Goal: Transaction & Acquisition: Register for event/course

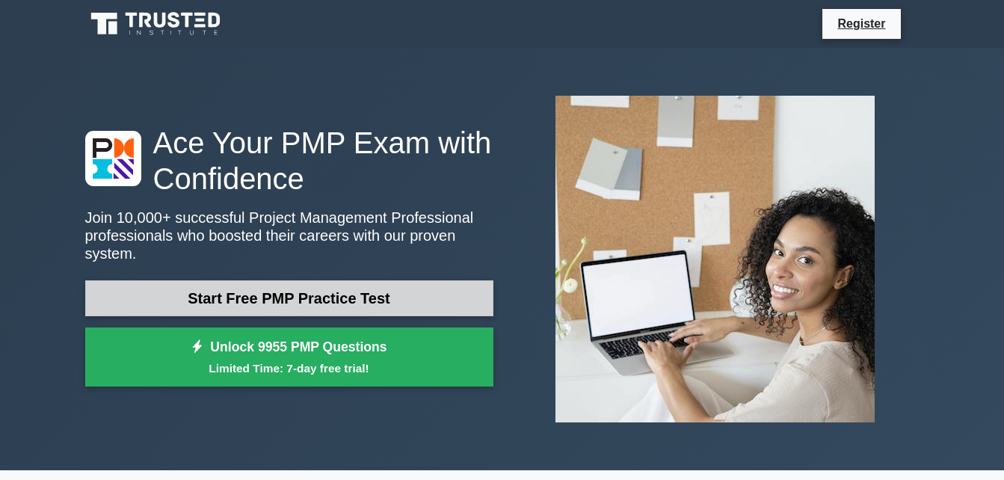
click at [246, 286] on link "Start Free PMP Practice Test" at bounding box center [289, 298] width 408 height 36
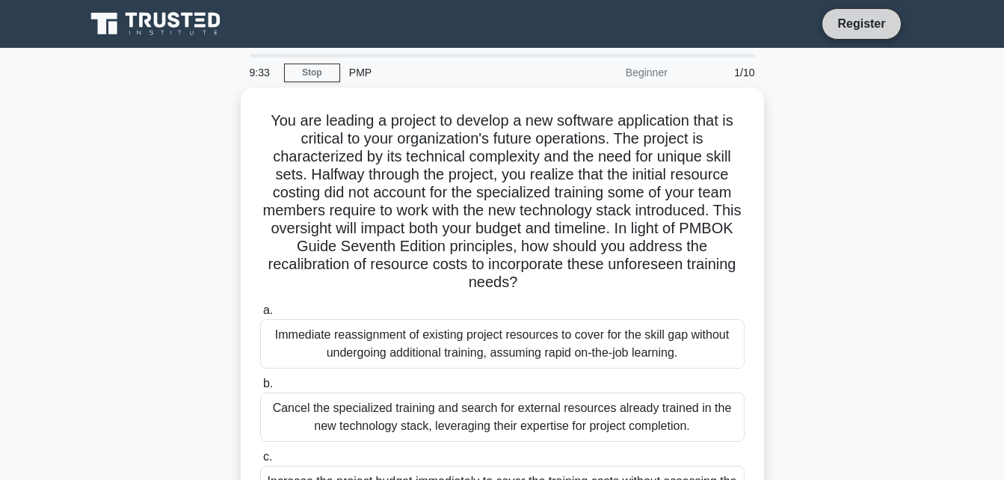
click at [848, 21] on link "Register" at bounding box center [861, 23] width 66 height 19
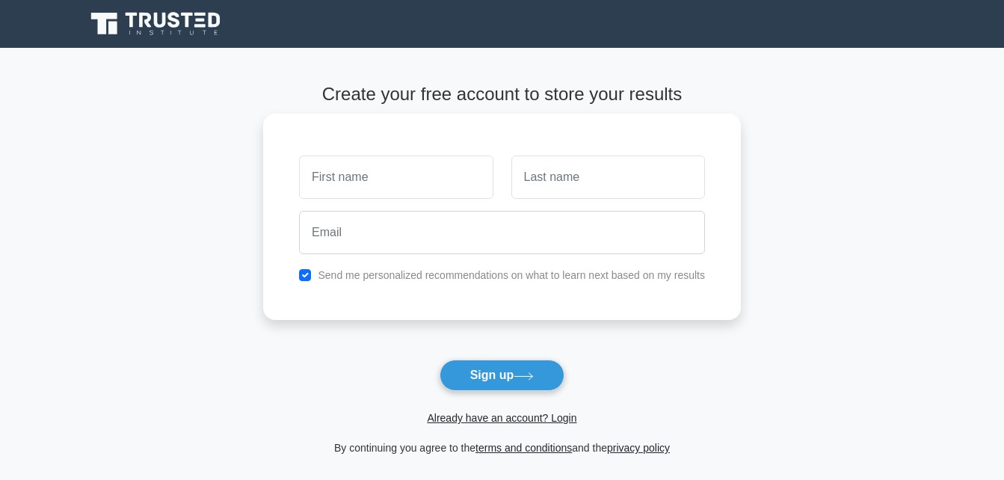
click at [449, 170] on input "text" at bounding box center [396, 177] width 194 height 43
type input "[PERSON_NAME]"
click at [553, 173] on input "text" at bounding box center [608, 177] width 194 height 43
type input "KGASWANE"
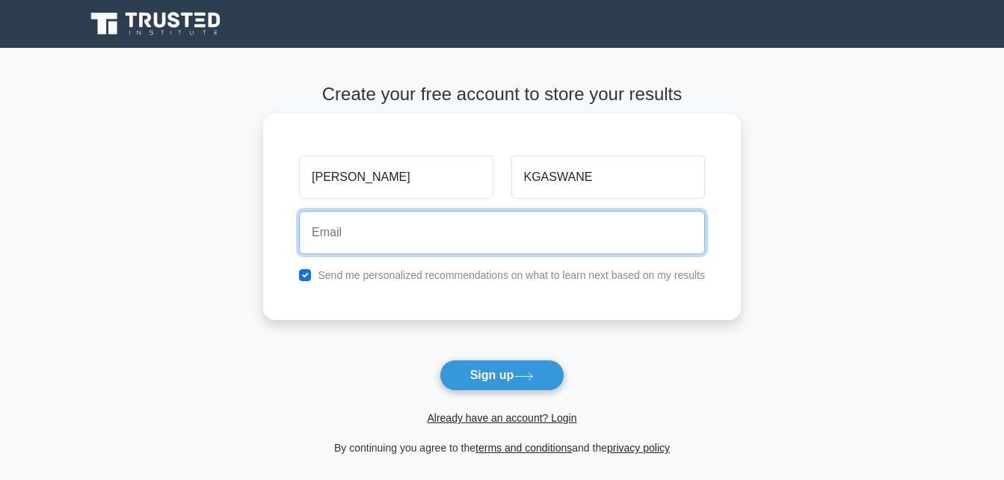
click at [456, 236] on input "email" at bounding box center [502, 232] width 406 height 43
type input "joilklaas@gmail.com"
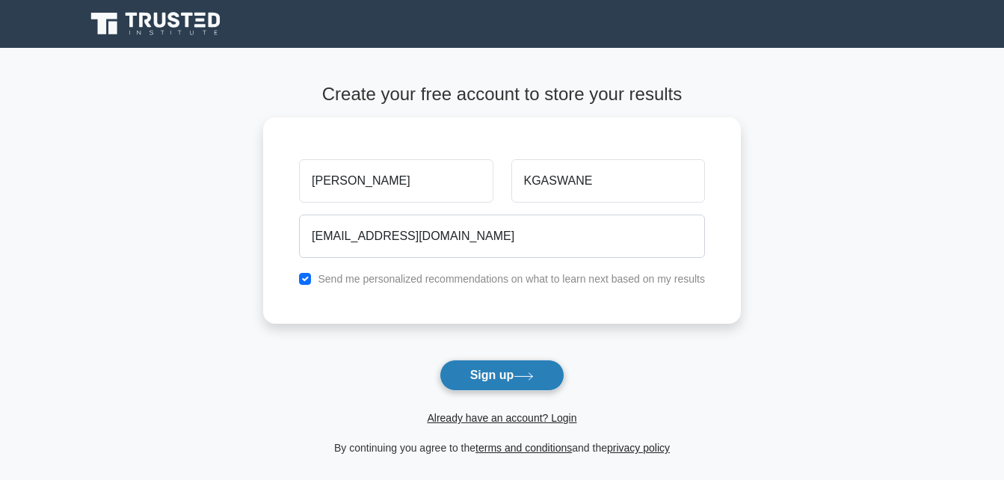
click at [487, 375] on button "Sign up" at bounding box center [503, 375] width 126 height 31
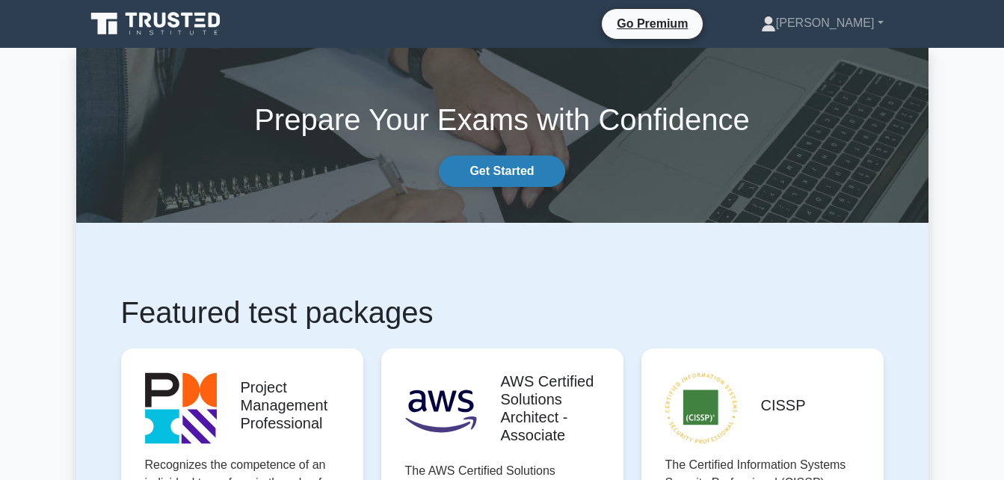
click at [486, 173] on link "Get Started" at bounding box center [502, 171] width 126 height 31
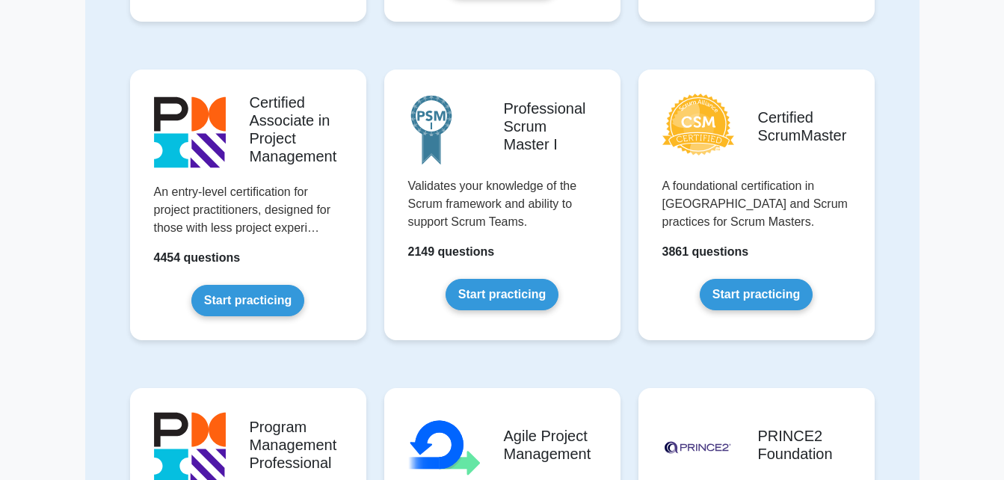
scroll to position [39, 0]
